Goal: Contribute content: Add original content to the website for others to see

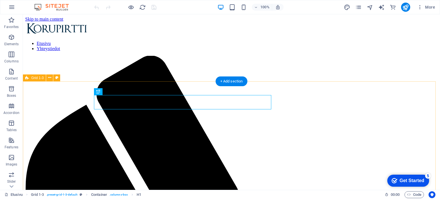
scroll to position [99, 0]
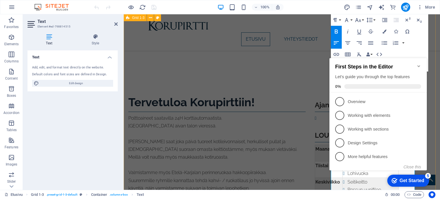
scroll to position [176, 0]
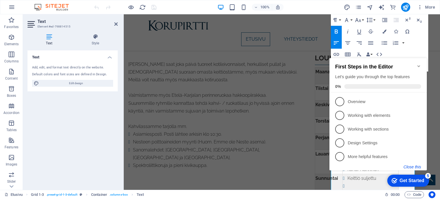
click at [417, 167] on button "Close this" at bounding box center [411, 167] width 17 height 5
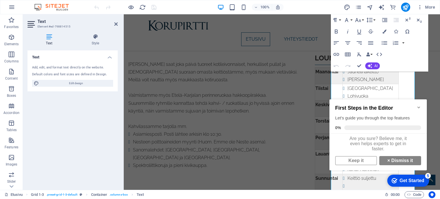
click at [418, 105] on icon "Minimize checklist" at bounding box center [418, 107] width 5 height 5
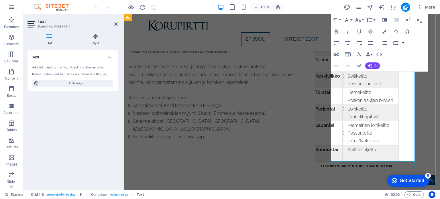
scroll to position [234, 0]
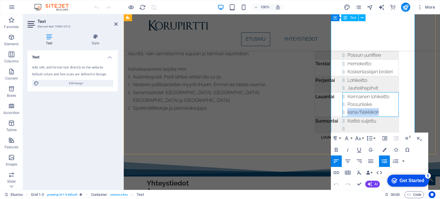
drag, startPoint x: 396, startPoint y: 110, endPoint x: 363, endPoint y: 112, distance: 33.5
click at [363, 112] on li "kana/Nakkikori" at bounding box center [372, 112] width 51 height 8
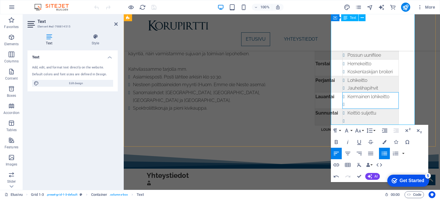
click at [398, 96] on li "Kermainen lohikeitto" at bounding box center [372, 97] width 51 height 8
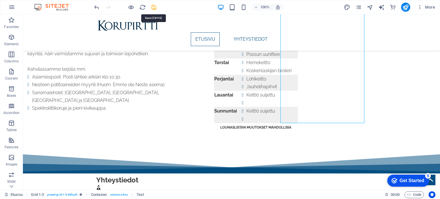
click at [153, 8] on icon "save" at bounding box center [154, 7] width 7 height 7
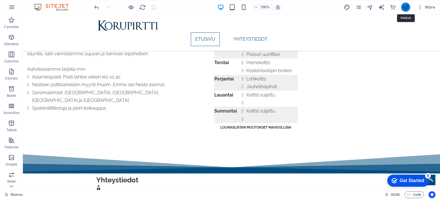
click at [404, 8] on icon "publish" at bounding box center [405, 7] width 7 height 7
